Goal: Transaction & Acquisition: Purchase product/service

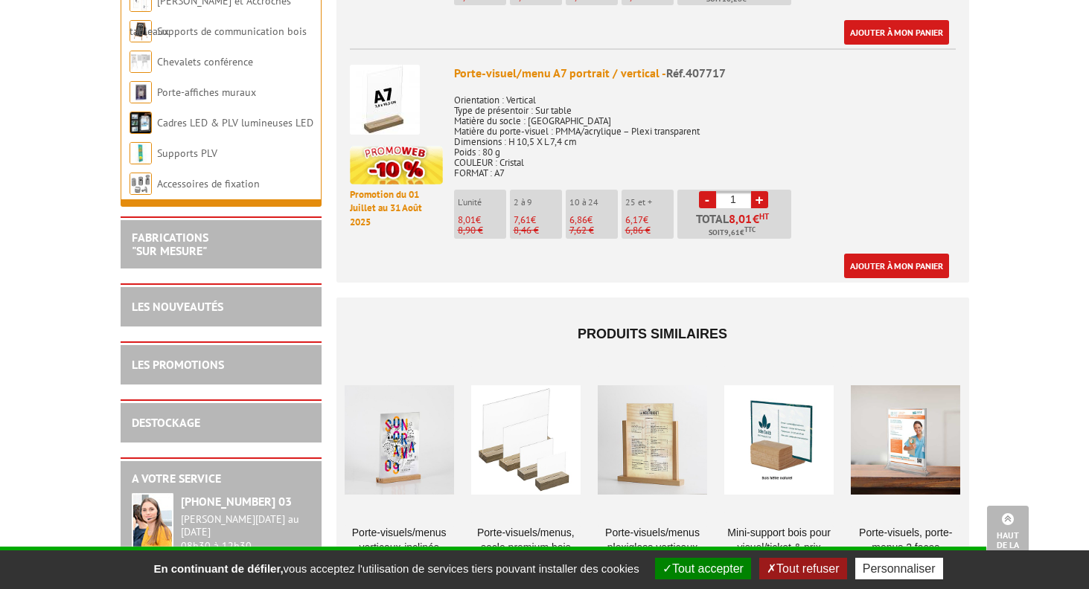
scroll to position [1286, 0]
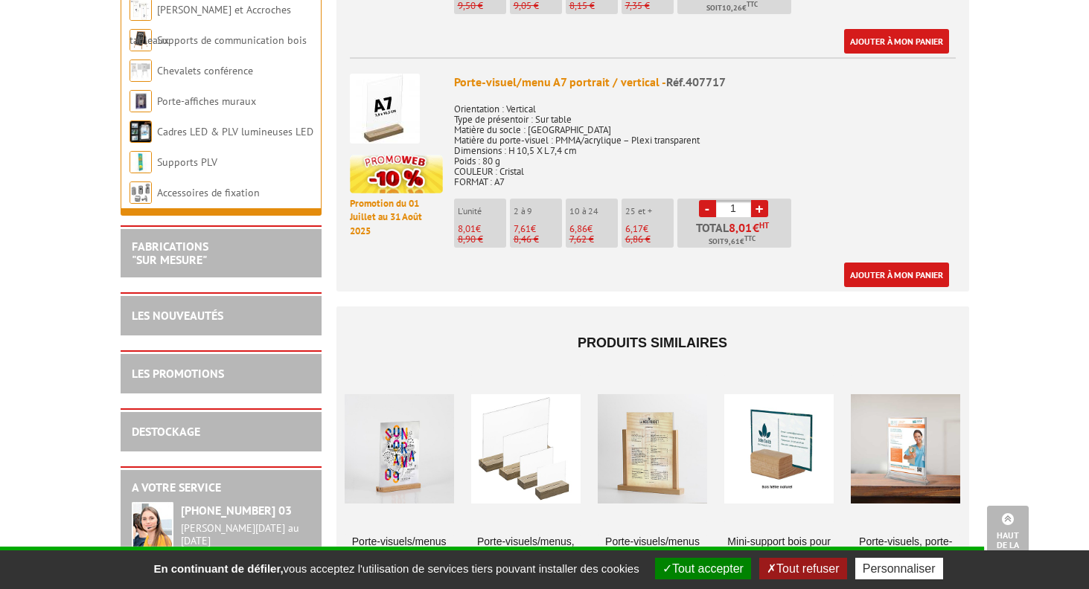
click at [732, 200] on input "1" at bounding box center [733, 208] width 35 height 17
click at [788, 159] on p "Orientation : Vertical Type de présentoir : Sur table Matière du socle : Bois c…" at bounding box center [705, 141] width 502 height 94
click at [732, 200] on input "25" at bounding box center [733, 208] width 35 height 17
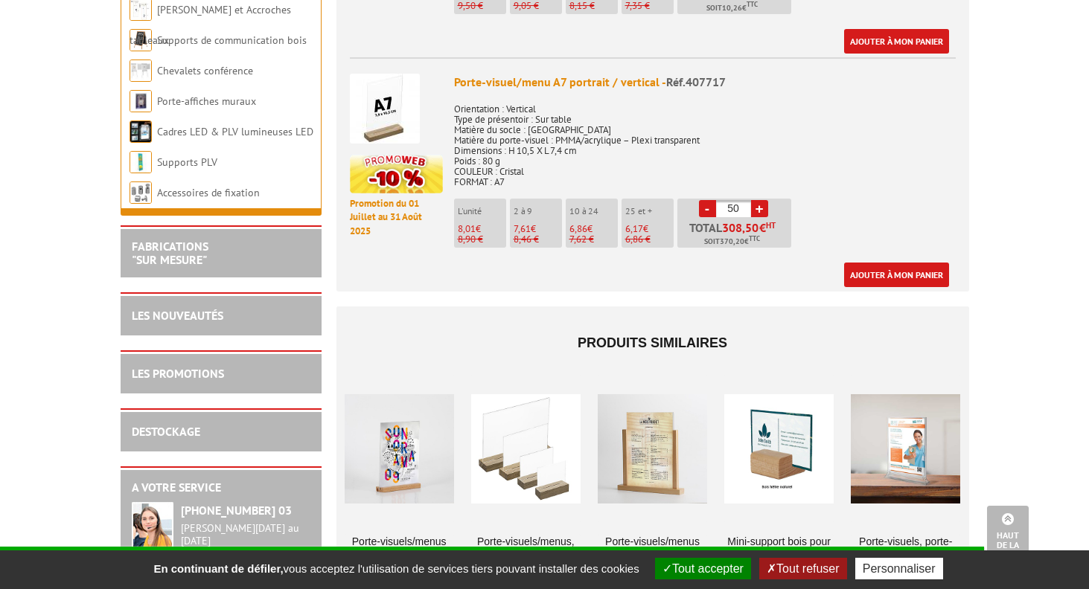
type input "50"
click at [755, 141] on p "Orientation : Vertical Type de présentoir : Sur table Matière du socle : Bois c…" at bounding box center [705, 141] width 502 height 94
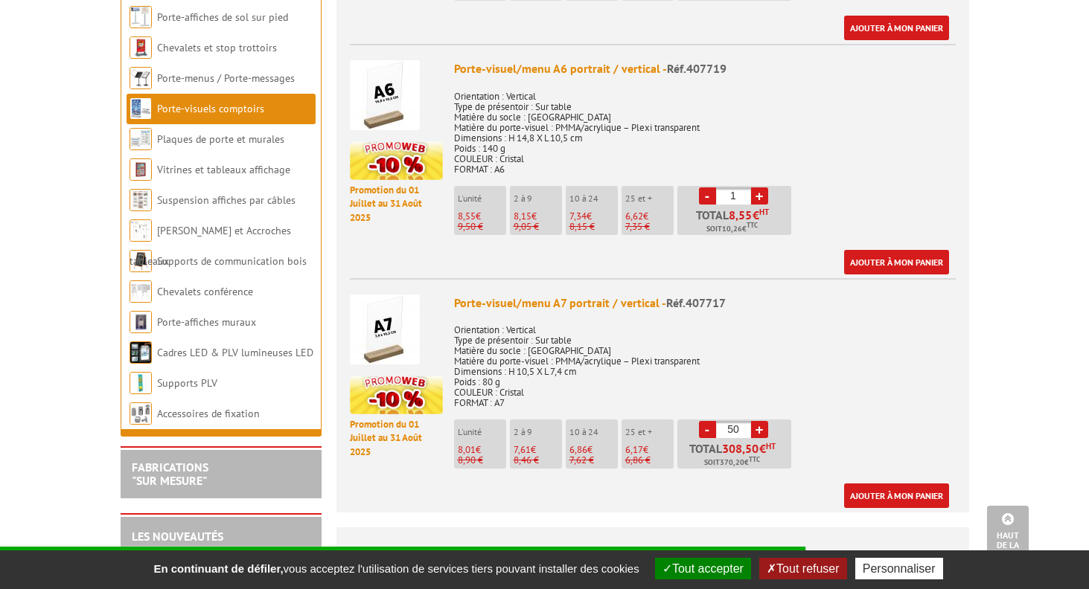
scroll to position [1052, 0]
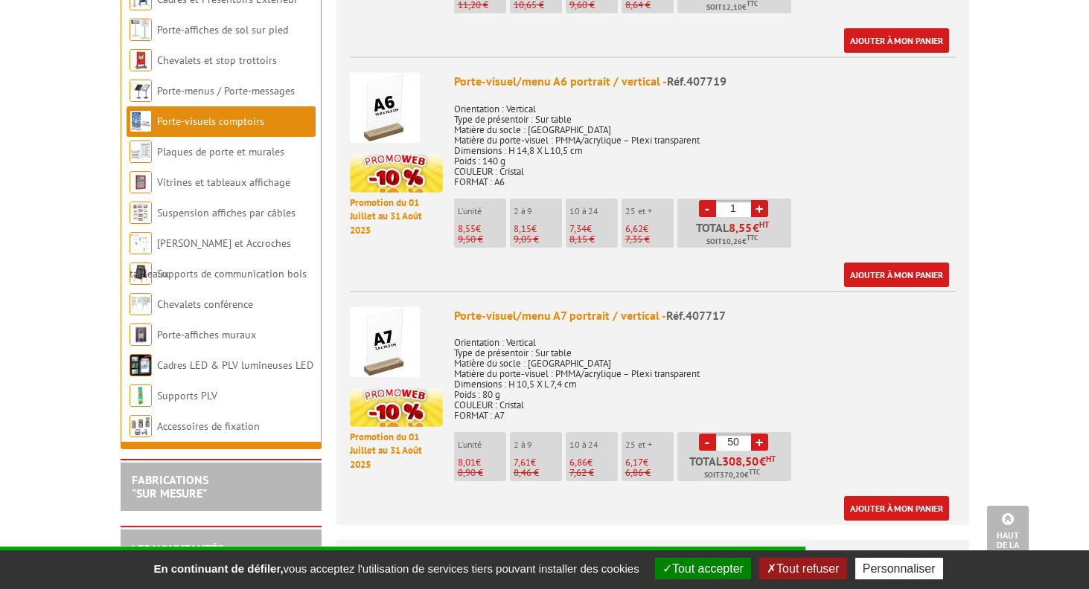
click at [733, 200] on input "1" at bounding box center [733, 208] width 35 height 17
type input "25"
click at [732, 434] on input "50" at bounding box center [733, 442] width 35 height 17
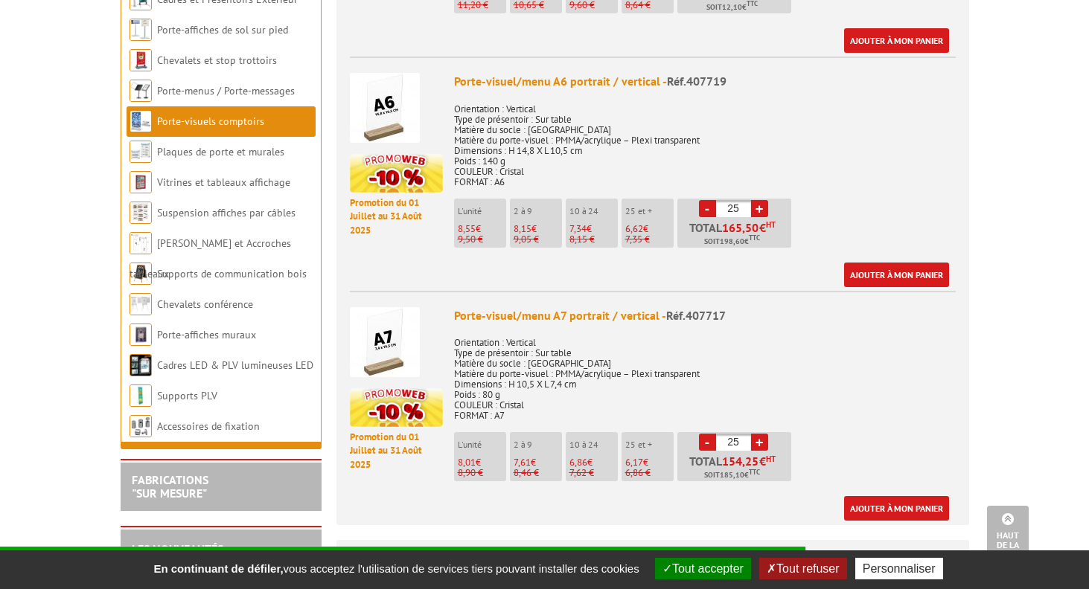
type input "25"
click at [776, 397] on p "Orientation : Vertical Type de présentoir : Sur table Matière du socle : Bois c…" at bounding box center [705, 374] width 502 height 94
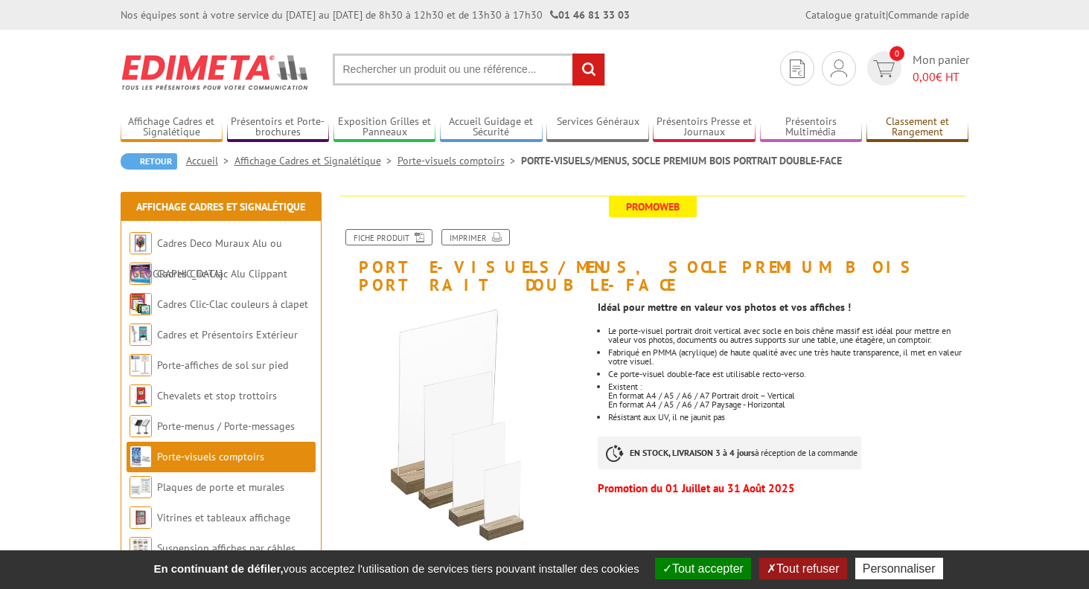
scroll to position [0, 0]
